Goal: Find specific page/section: Find specific page/section

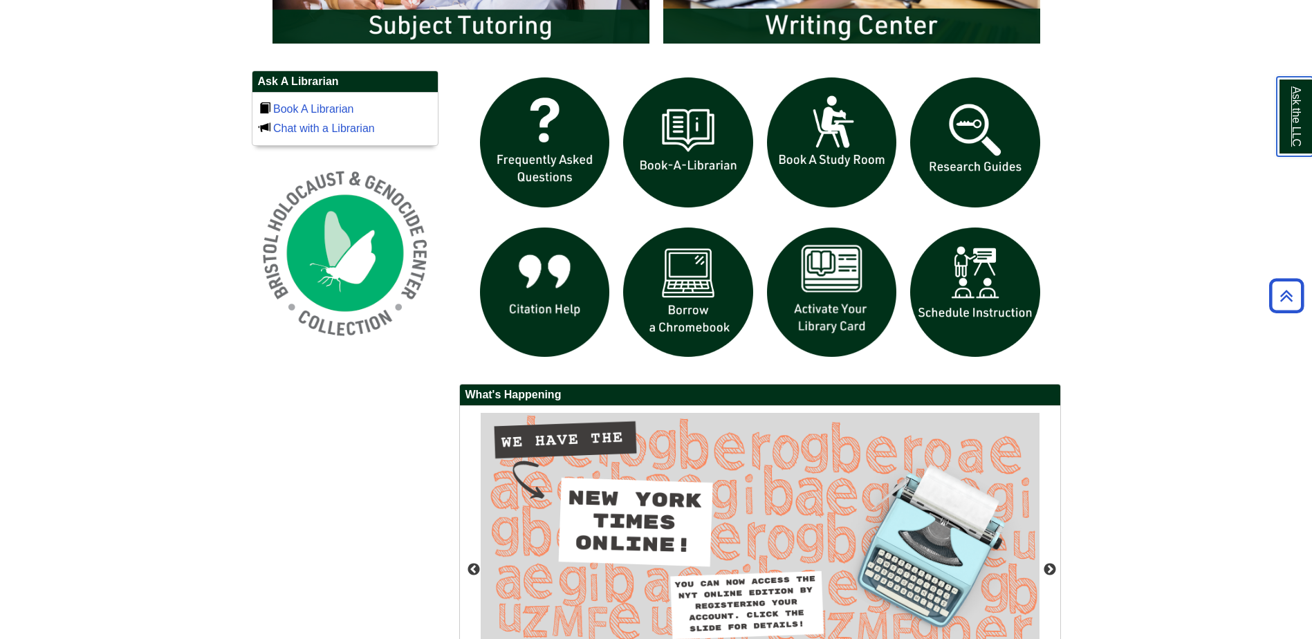
scroll to position [1128, 0]
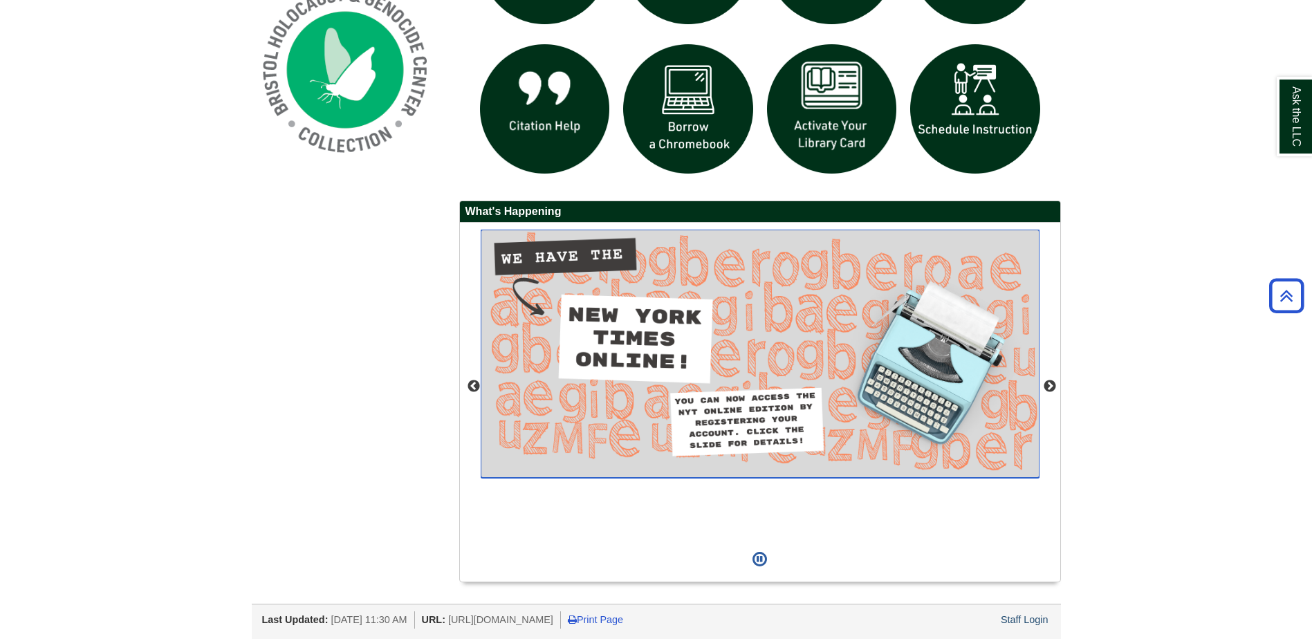
click at [884, 386] on img "slideshow" at bounding box center [760, 354] width 559 height 248
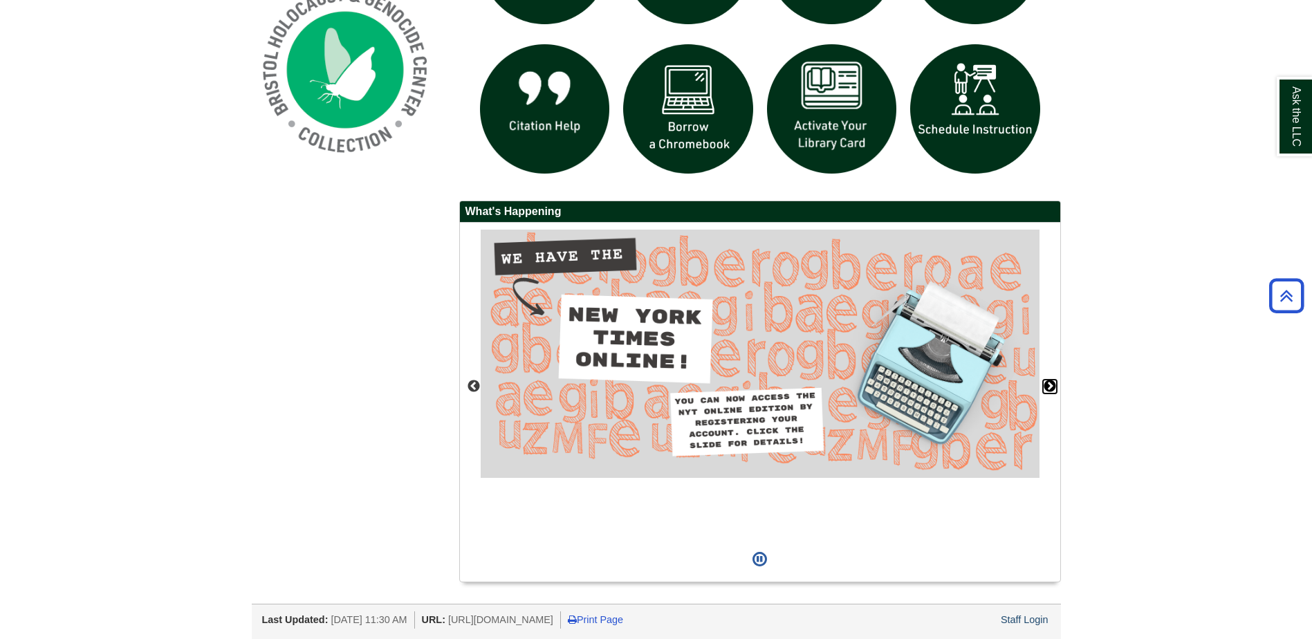
click at [1049, 384] on button "Next" at bounding box center [1050, 387] width 14 height 14
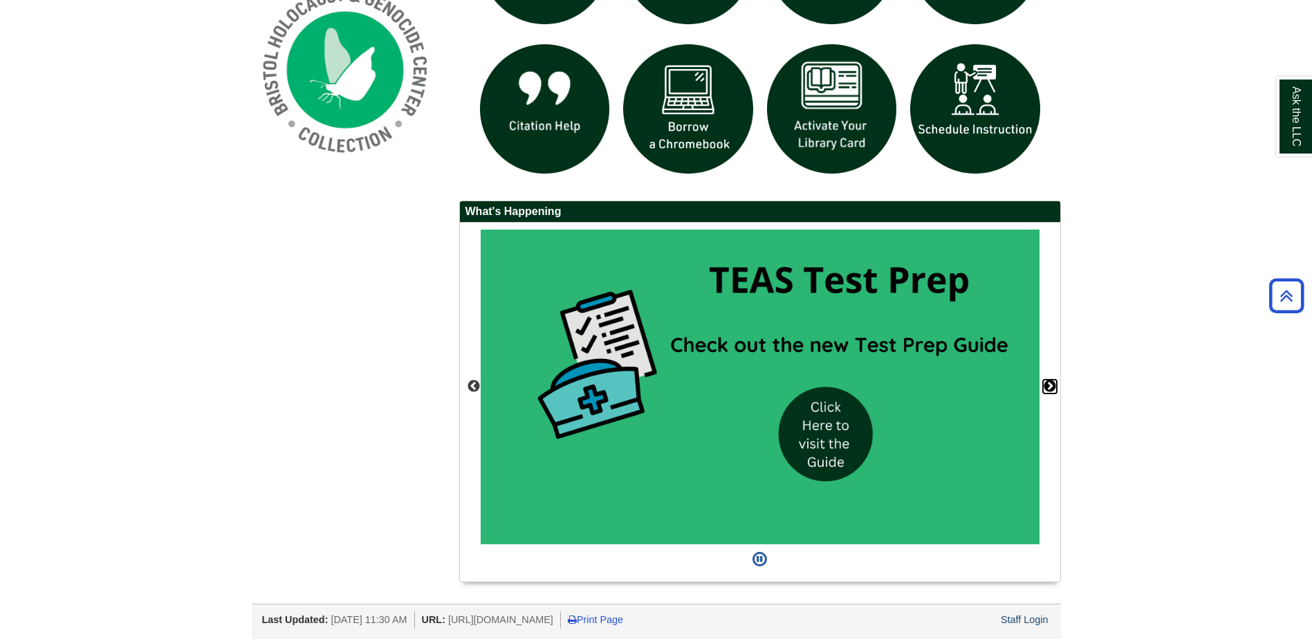
click at [1050, 382] on button "Next" at bounding box center [1050, 387] width 14 height 14
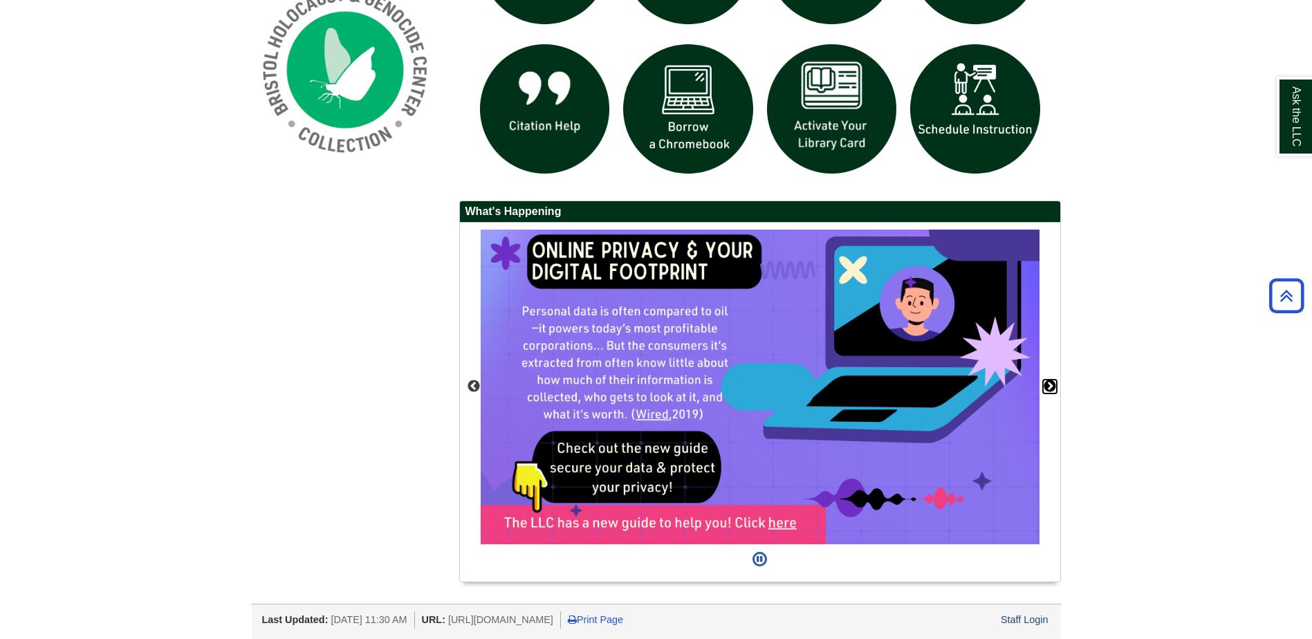
click at [1050, 382] on button "Next" at bounding box center [1050, 387] width 14 height 14
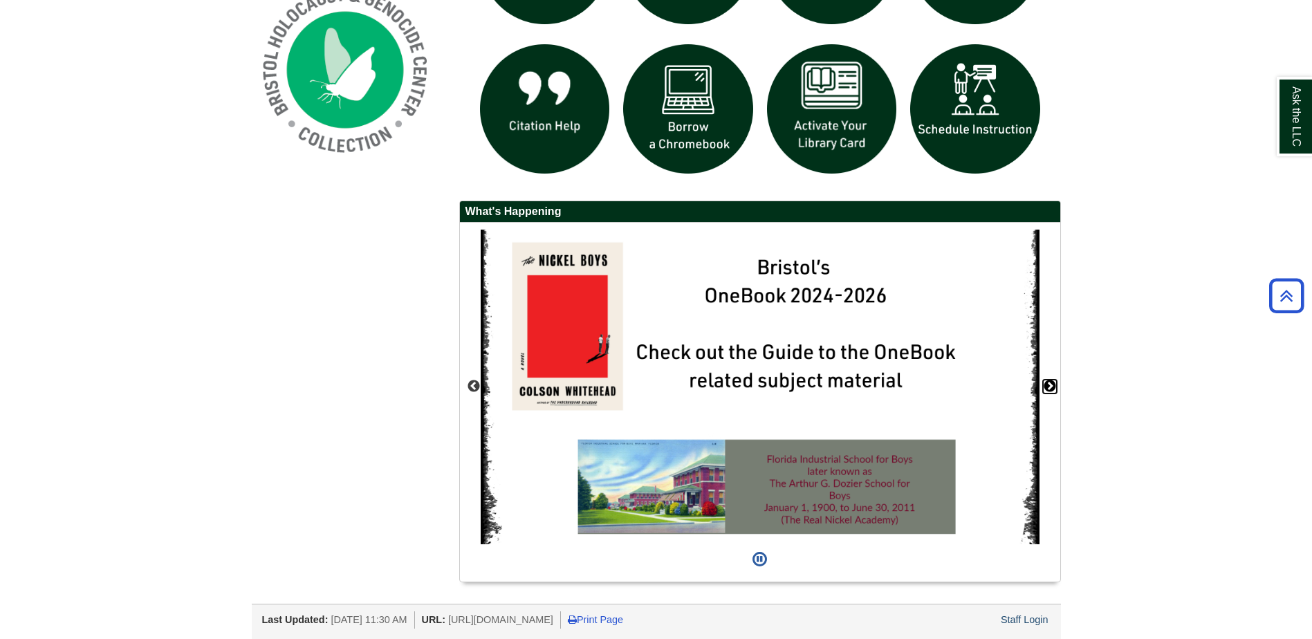
click at [1050, 382] on button "Next" at bounding box center [1050, 387] width 14 height 14
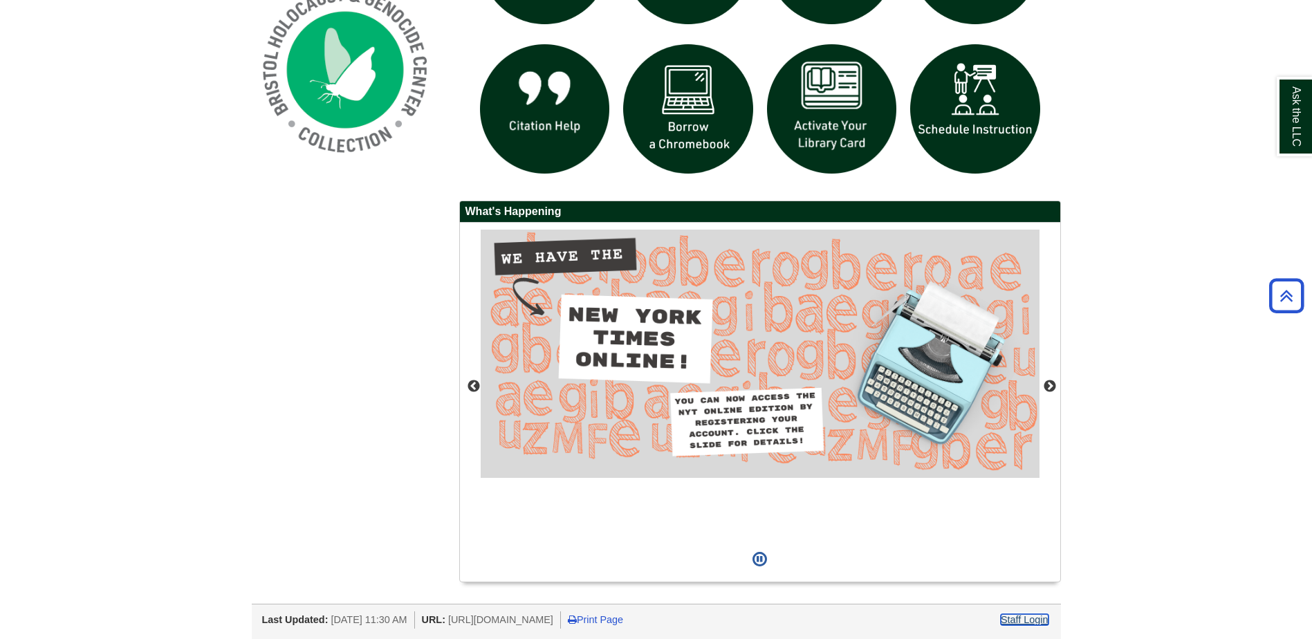
click at [1012, 615] on link "Staff Login" at bounding box center [1025, 619] width 48 height 11
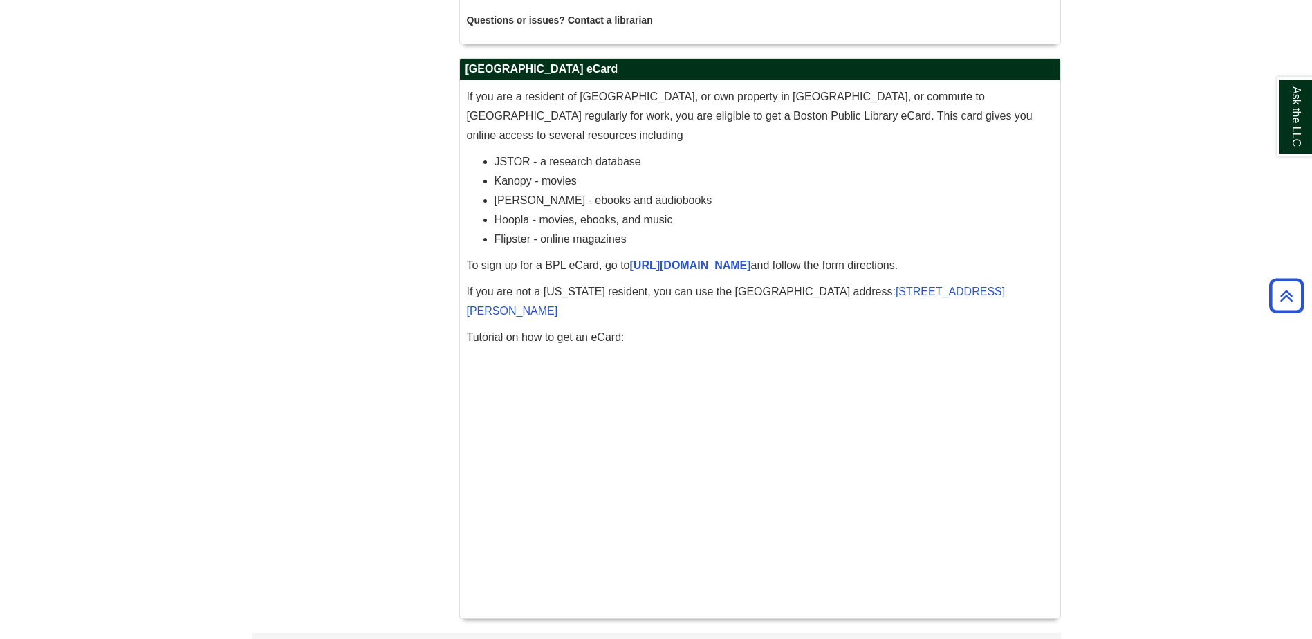
scroll to position [4227, 0]
